Goal: Task Accomplishment & Management: Manage account settings

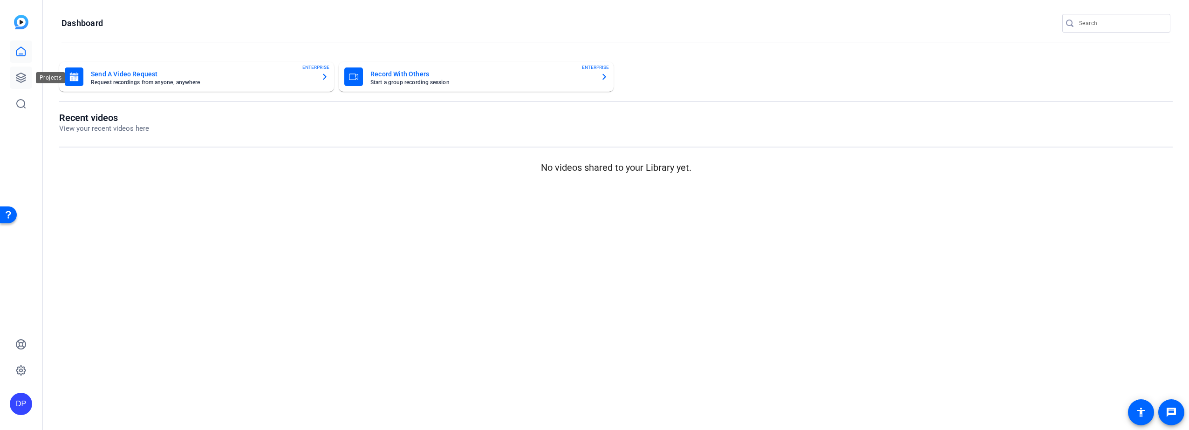
click at [23, 76] on icon at bounding box center [20, 77] width 11 height 11
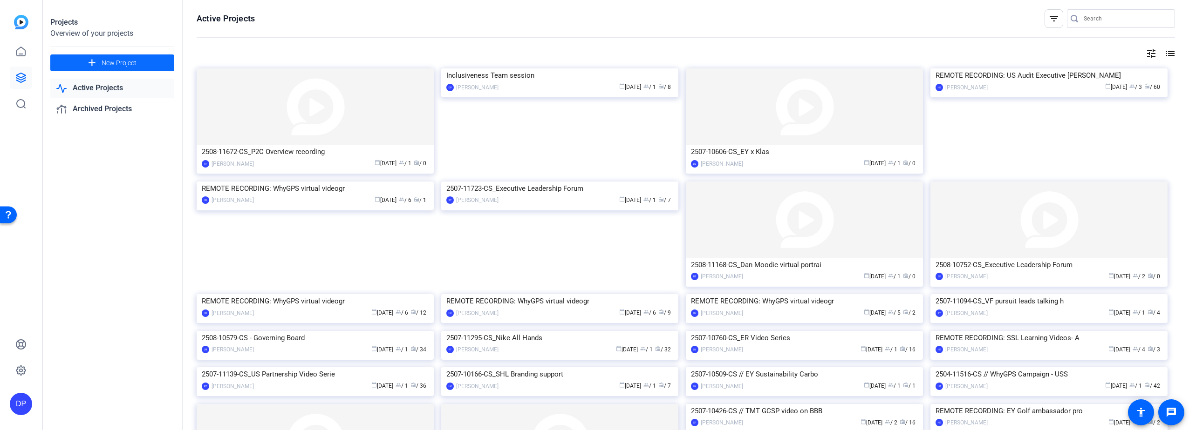
click at [107, 60] on span "New Project" at bounding box center [119, 63] width 35 height 10
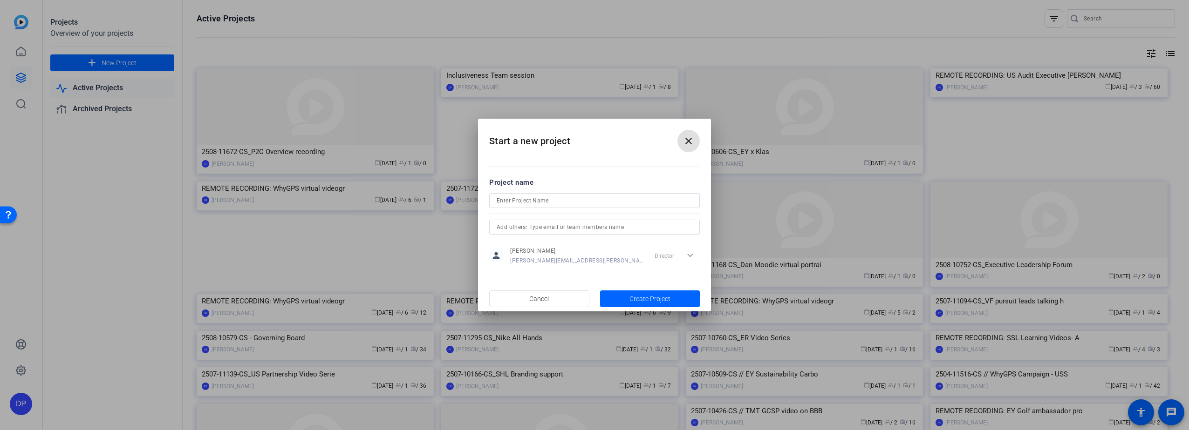
click at [536, 201] on input at bounding box center [595, 200] width 196 height 11
type input "11481-DiaryOfIE-Exec-[DATE]"
click at [637, 297] on span "Create Project" at bounding box center [649, 299] width 41 height 10
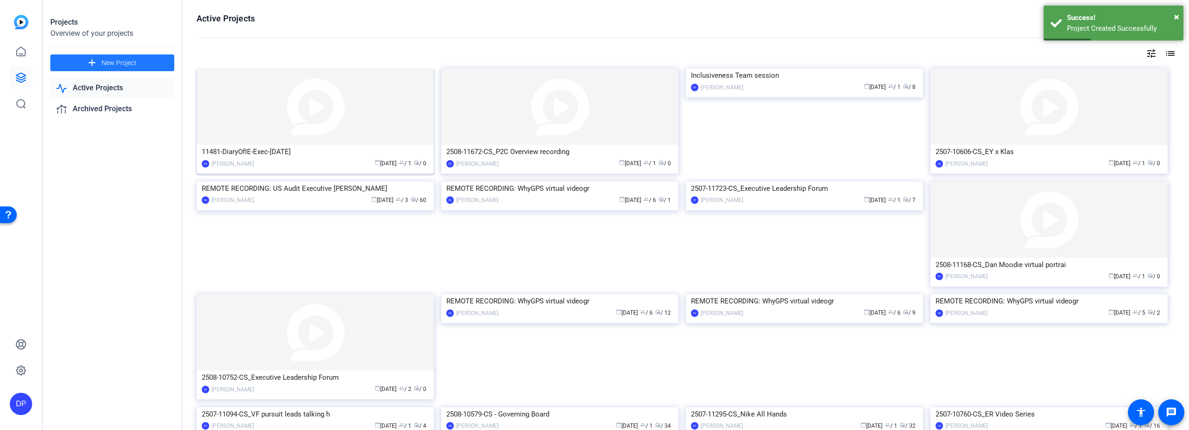
click at [266, 126] on img at bounding box center [315, 106] width 237 height 76
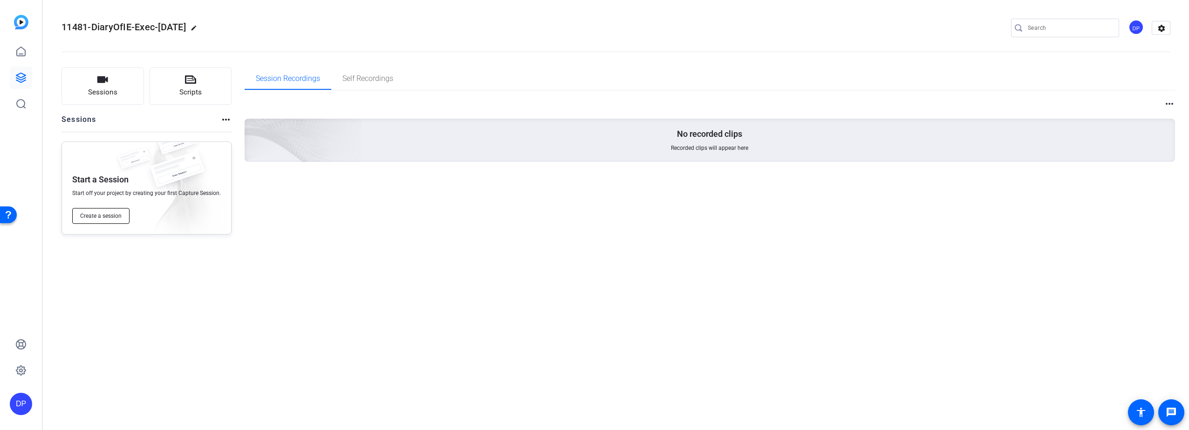
click at [101, 218] on span "Create a session" at bounding box center [100, 215] width 41 height 7
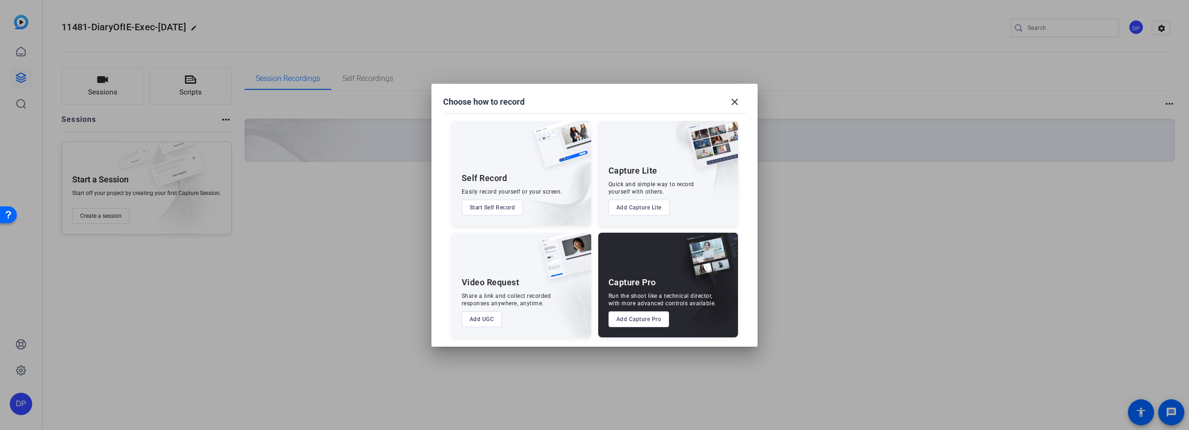
click at [631, 205] on button "Add Capture Lite" at bounding box center [638, 208] width 61 height 16
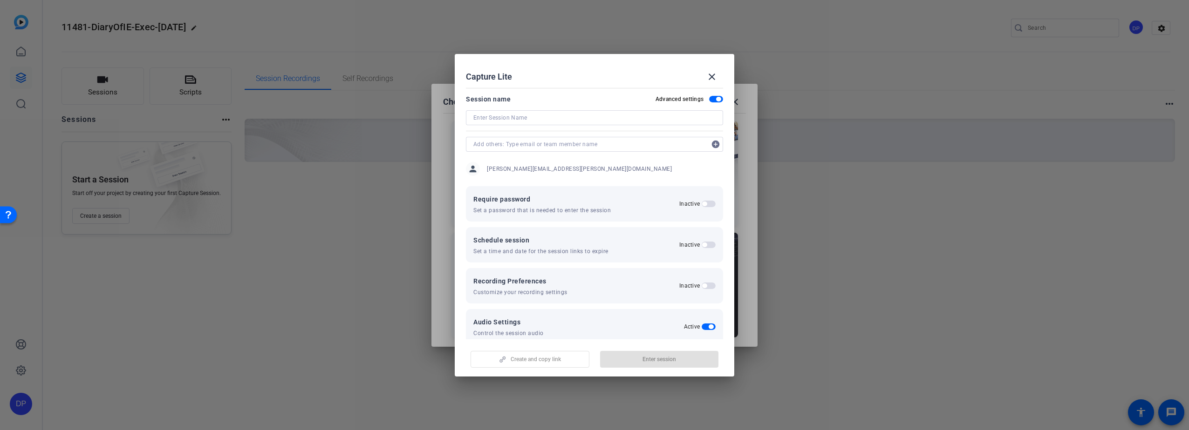
click at [540, 118] on input at bounding box center [594, 117] width 242 height 11
type input "DiaryOfIE-Exec-Sep2025-1"
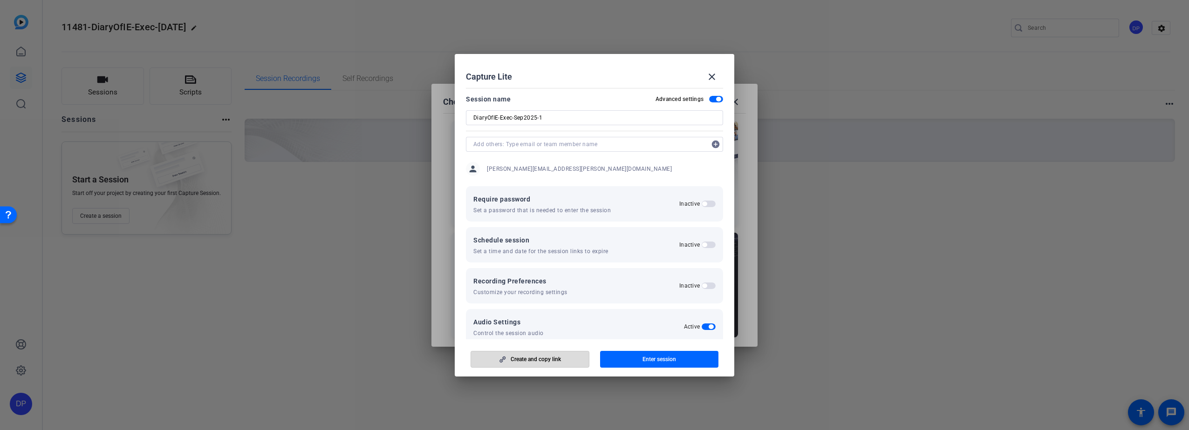
click at [551, 358] on span "Create and copy link" at bounding box center [536, 359] width 50 height 7
click at [711, 73] on mat-icon "close" at bounding box center [711, 76] width 11 height 11
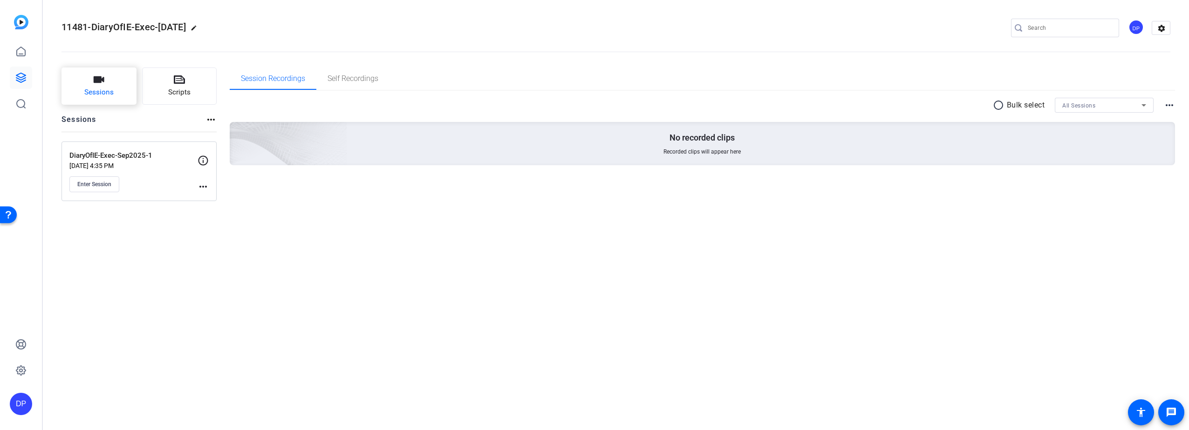
click at [103, 82] on icon "button" at bounding box center [99, 79] width 11 height 7
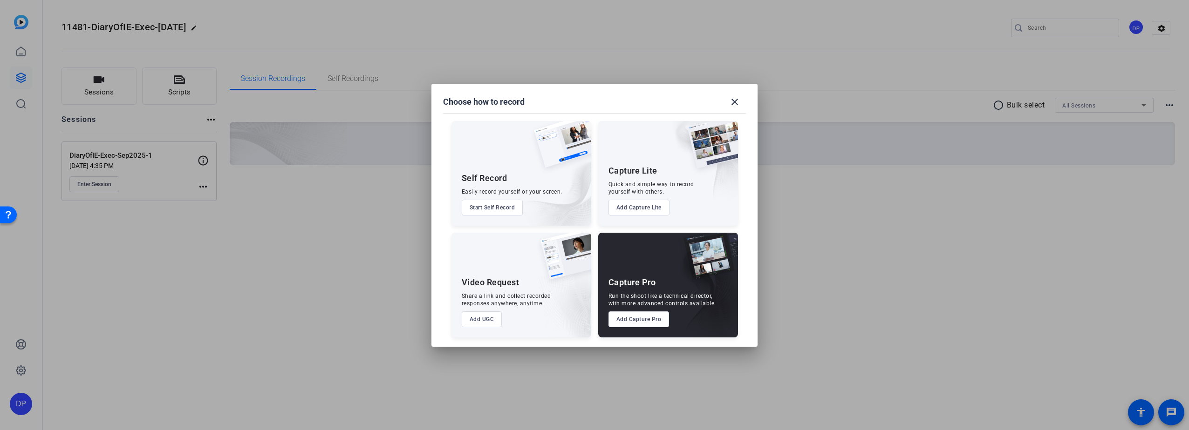
click at [637, 203] on button "Add Capture Lite" at bounding box center [638, 208] width 61 height 16
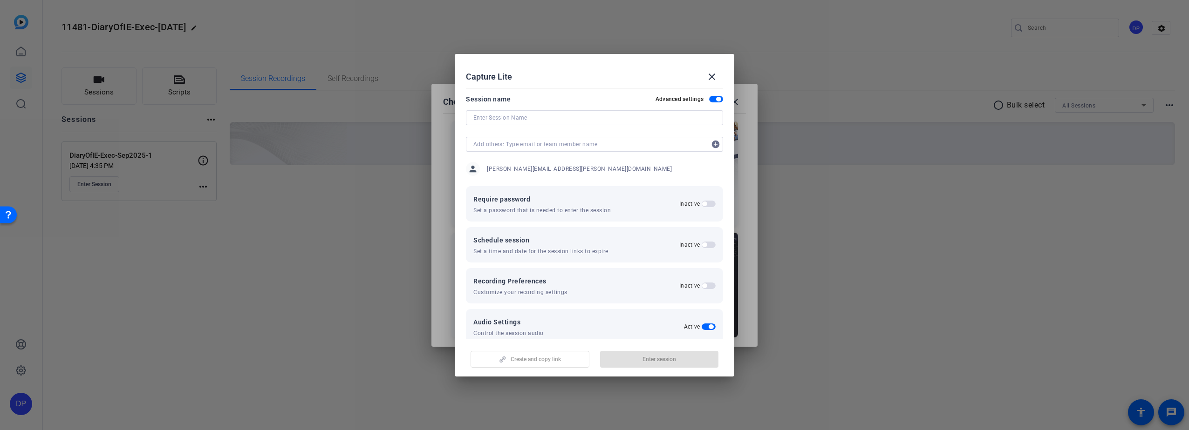
click at [506, 116] on input at bounding box center [594, 117] width 242 height 11
type input "DiaryOfIE-Exec-Sep2025-2"
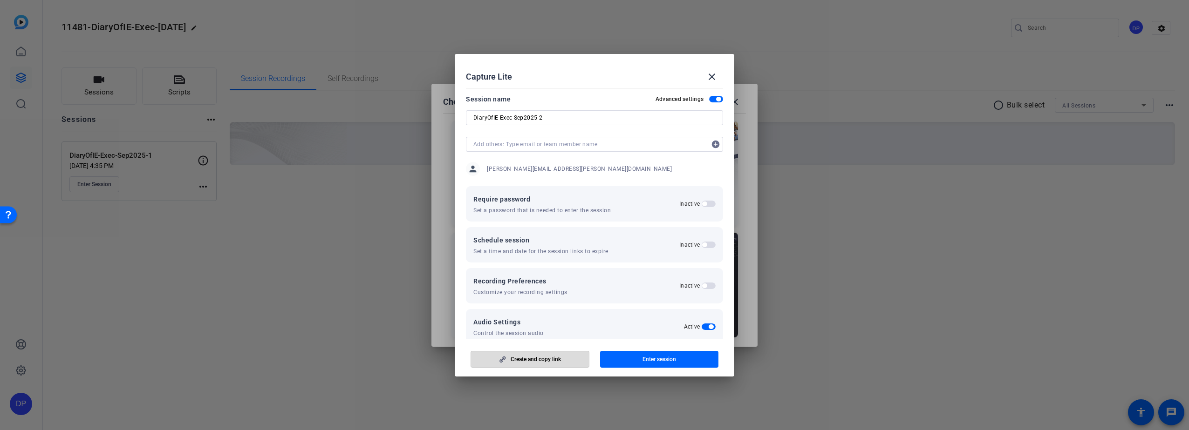
click at [525, 356] on span "Create and copy link" at bounding box center [536, 359] width 50 height 7
click at [712, 77] on mat-icon "close" at bounding box center [711, 76] width 11 height 11
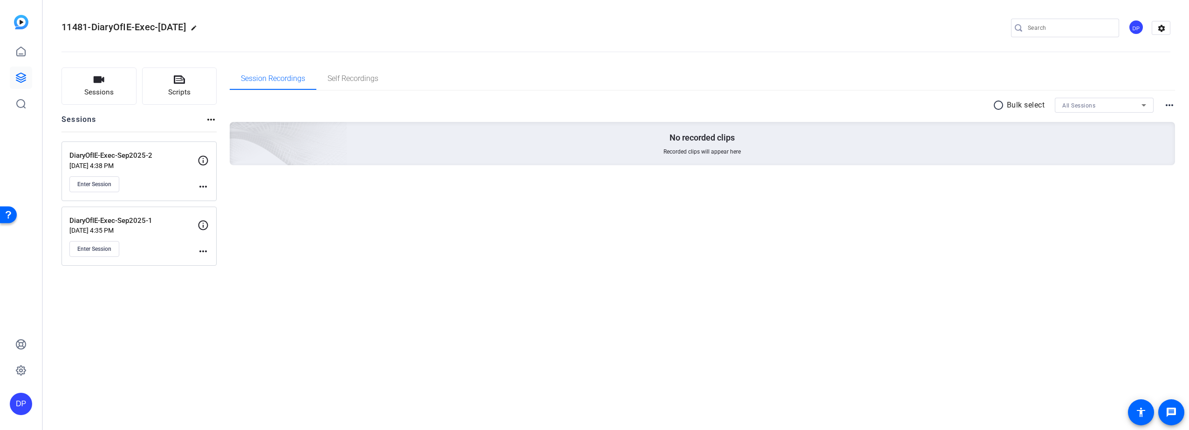
click at [378, 248] on div "Session Recordings Self Recordings radio_button_unchecked Bulk select All Sessi…" at bounding box center [703, 167] width 946 height 198
click at [17, 77] on icon at bounding box center [20, 77] width 11 height 11
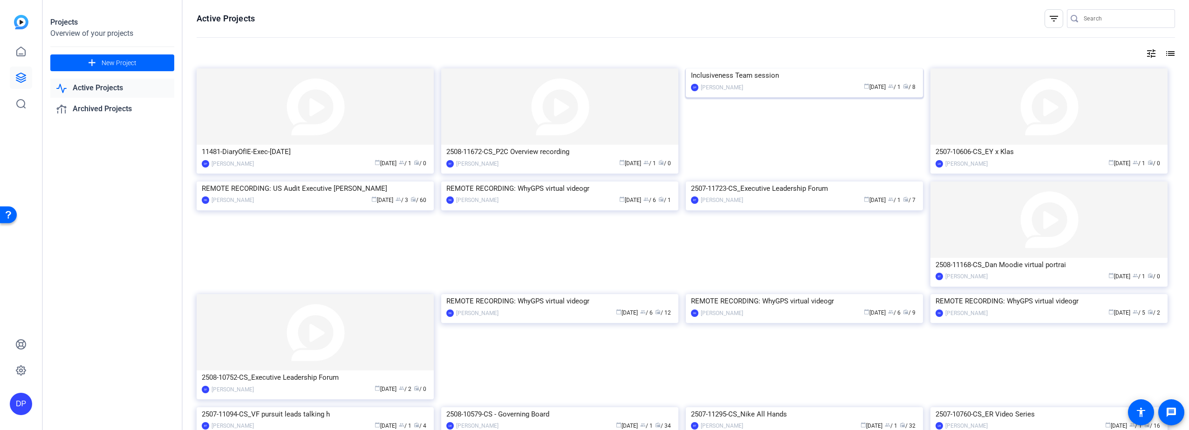
click at [782, 68] on img at bounding box center [804, 68] width 237 height 0
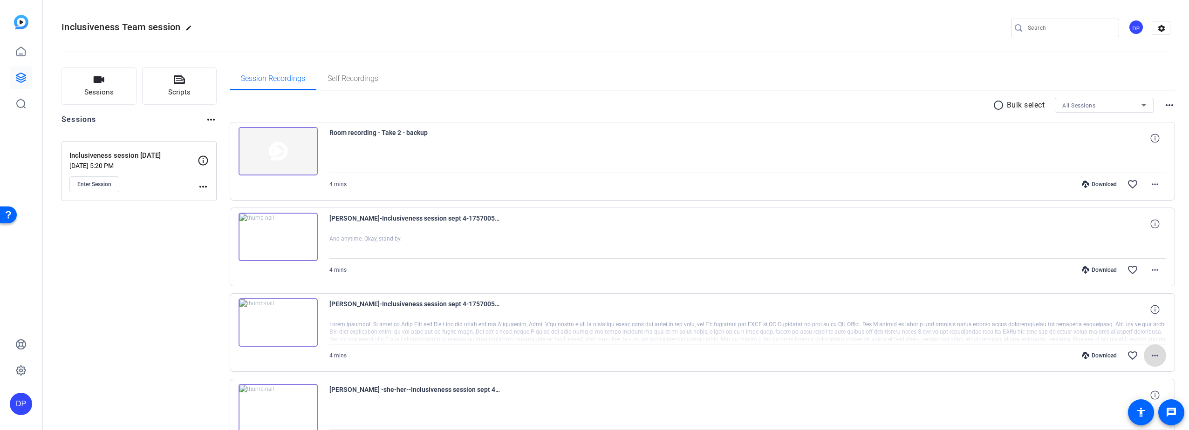
click at [1150, 354] on mat-icon "more_horiz" at bounding box center [1154, 355] width 11 height 11
click at [1117, 265] on span "Download MP4" at bounding box center [1126, 266] width 56 height 11
